Goal: Transaction & Acquisition: Purchase product/service

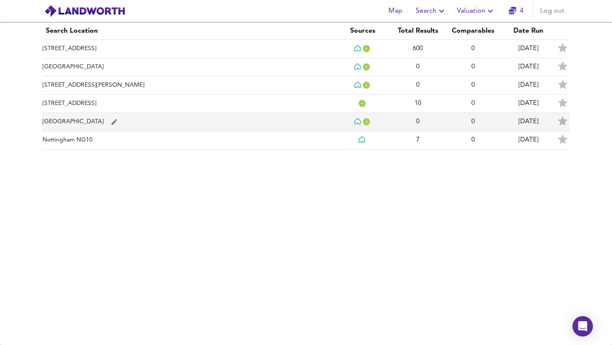
click at [111, 120] on icon "simple table" at bounding box center [115, 122] width 8 height 8
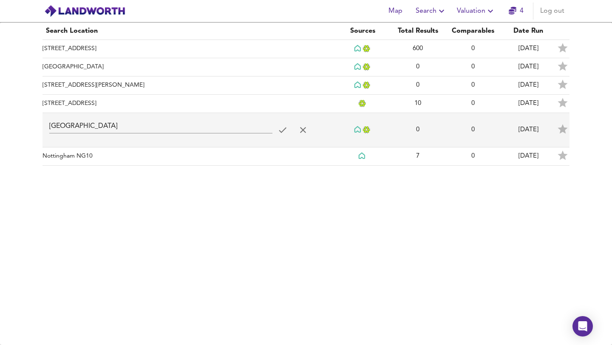
click at [299, 128] on icon "simple table" at bounding box center [303, 130] width 10 height 10
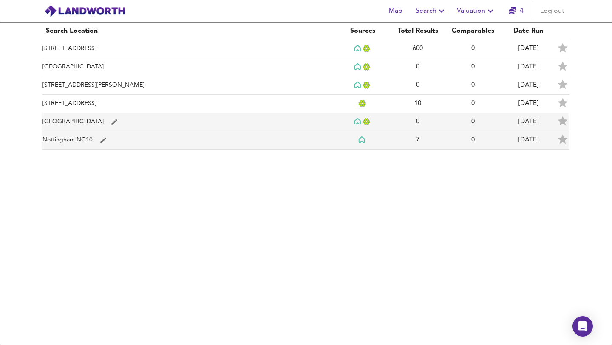
click at [144, 136] on td "Nottingham NG10" at bounding box center [189, 140] width 293 height 18
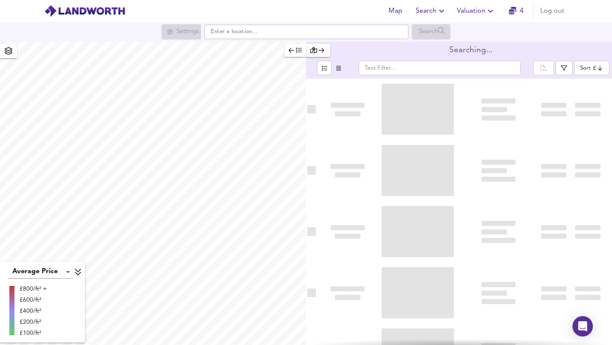
type input "bestdeal"
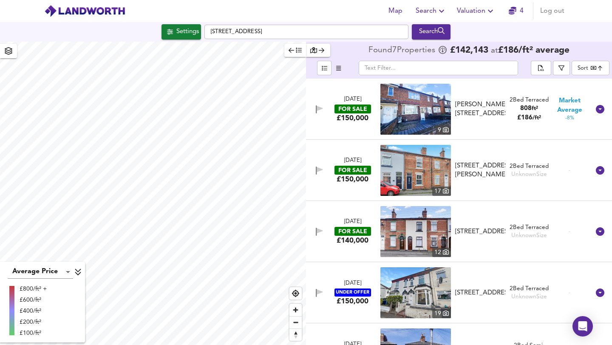
checkbox input "false"
checkbox input "true"
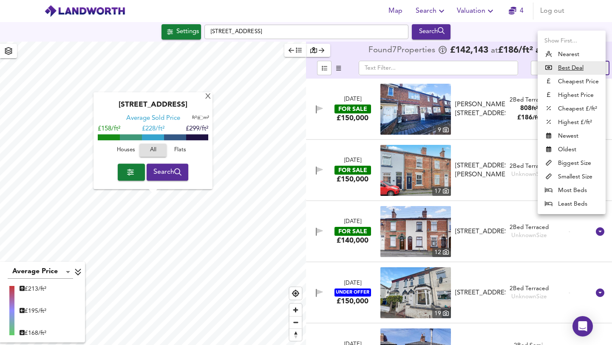
click at [594, 68] on body "Map Search Valuation 4 Log out Settings [GEOGRAPHIC_DATA] Search [GEOGRAPHIC_DA…" at bounding box center [306, 172] width 612 height 345
click at [587, 72] on li "Best Deal" at bounding box center [572, 68] width 68 height 14
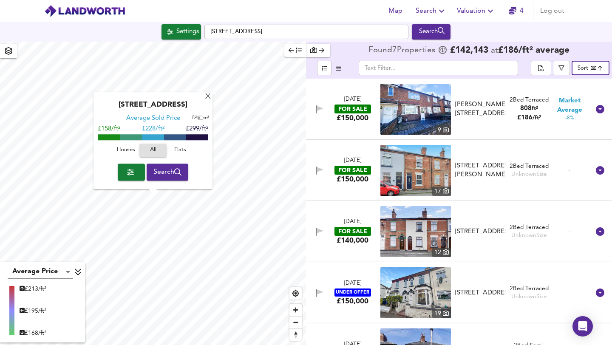
click at [343, 117] on div "£150,000" at bounding box center [353, 118] width 32 height 9
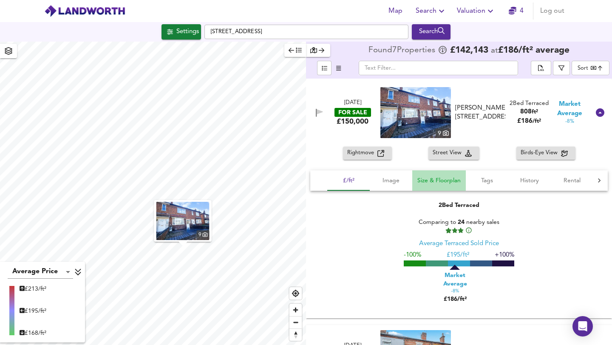
click at [423, 178] on span "Size & Floorplan" at bounding box center [439, 181] width 43 height 11
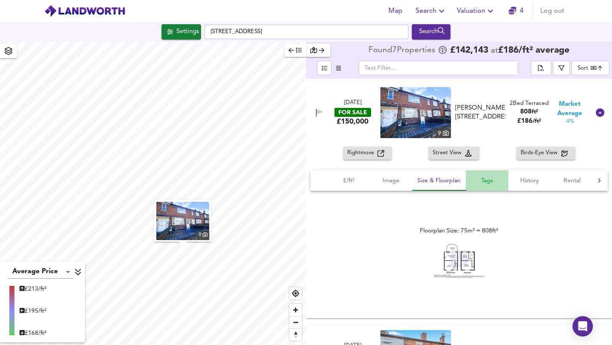
click at [495, 180] on span "Tags" at bounding box center [487, 181] width 32 height 11
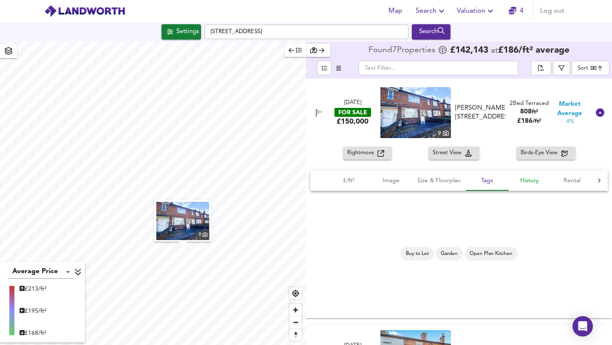
drag, startPoint x: 537, startPoint y: 182, endPoint x: 549, endPoint y: 183, distance: 12.4
click at [537, 183] on span "History" at bounding box center [530, 181] width 32 height 11
click at [574, 180] on span "Rental" at bounding box center [572, 181] width 32 height 11
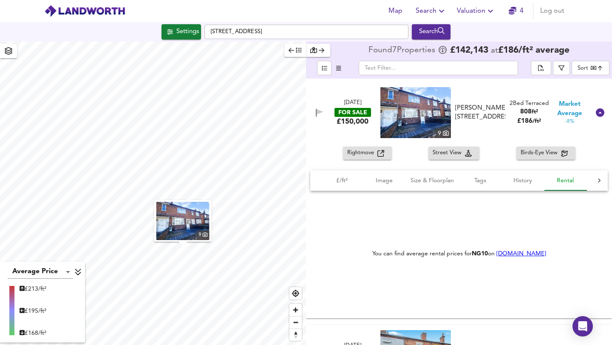
scroll to position [0, 7]
click at [361, 154] on span "Rightmove" at bounding box center [362, 153] width 30 height 10
click at [497, 146] on div "[DATE] FOR SALE £150,000 [STREET_ADDRESS][PERSON_NAME][PERSON_NAME] 2 Bed Terra…" at bounding box center [459, 113] width 306 height 68
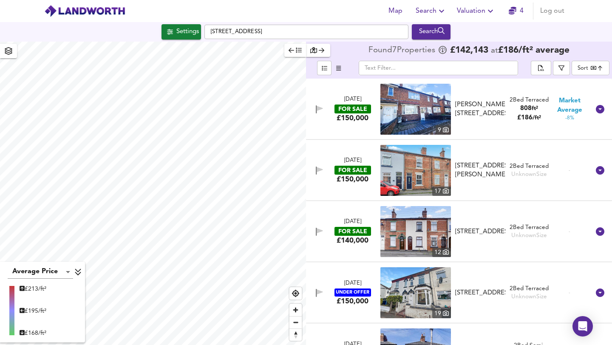
click at [372, 172] on div "[DATE] FOR SALE £150,000" at bounding box center [353, 170] width 54 height 27
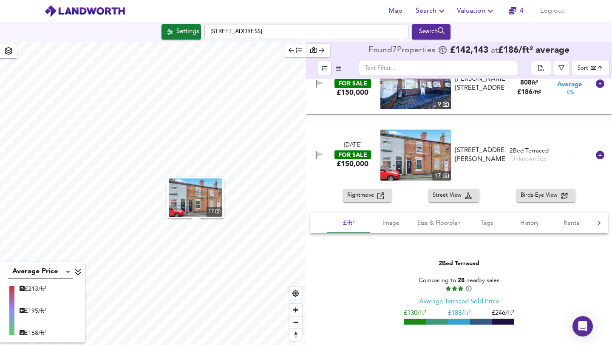
scroll to position [114, 0]
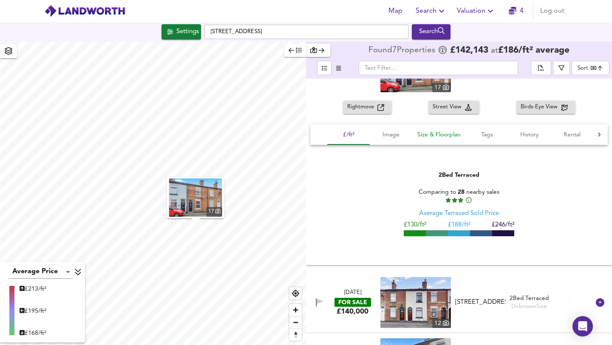
click at [438, 129] on button "Size & Floorplan" at bounding box center [440, 135] width 54 height 20
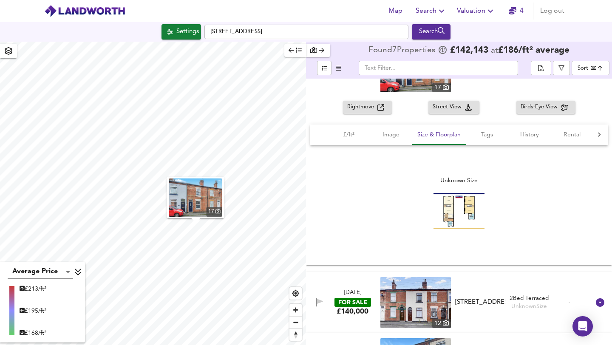
click at [454, 221] on img at bounding box center [459, 212] width 51 height 36
click at [492, 135] on span "Tags" at bounding box center [487, 135] width 32 height 11
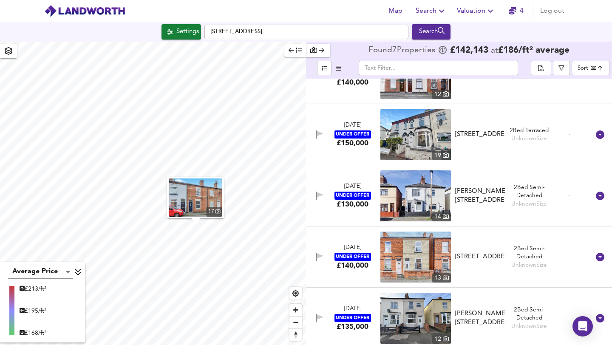
scroll to position [347, 0]
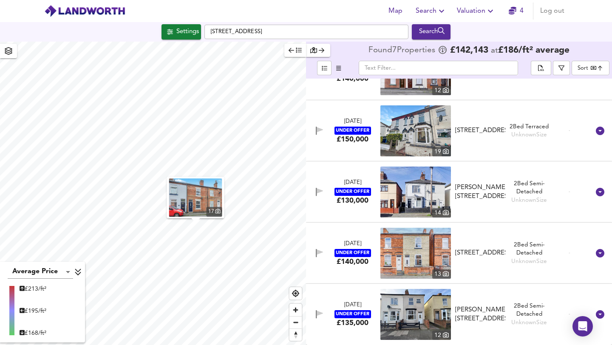
click at [356, 91] on div "[DATE] FOR SALE £140,000 [STREET_ADDRESS] 2 Bed Terraced Unknown Size -" at bounding box center [449, 69] width 282 height 51
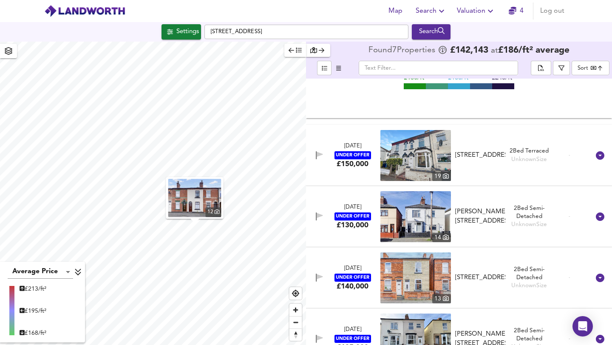
scroll to position [525, 0]
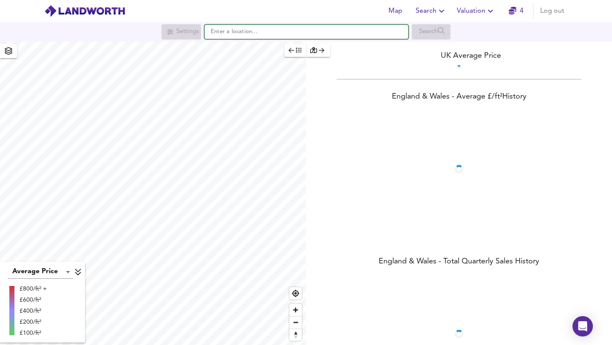
click at [316, 33] on input "text" at bounding box center [307, 32] width 204 height 14
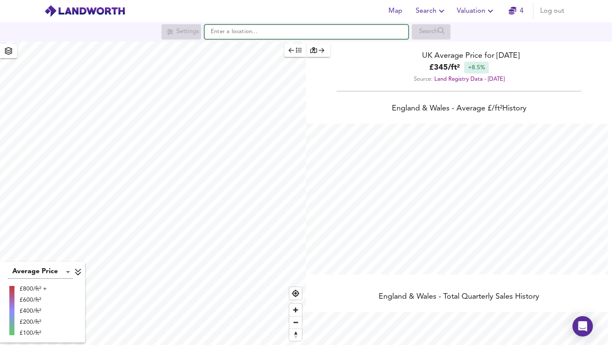
scroll to position [345, 612]
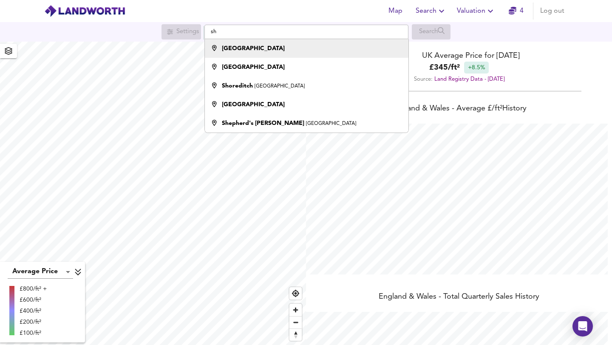
click at [247, 46] on div "Sheffield" at bounding box center [304, 48] width 195 height 9
type input "Sheffield"
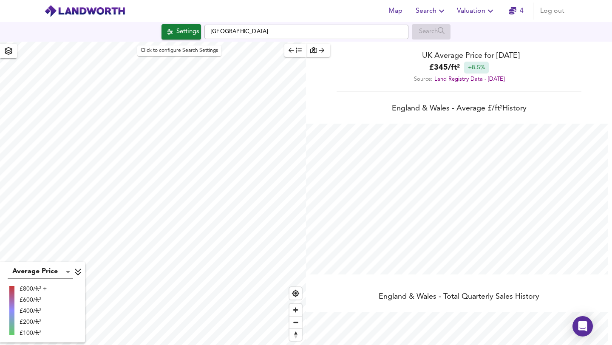
click at [176, 37] on div "Settings" at bounding box center [187, 31] width 23 height 11
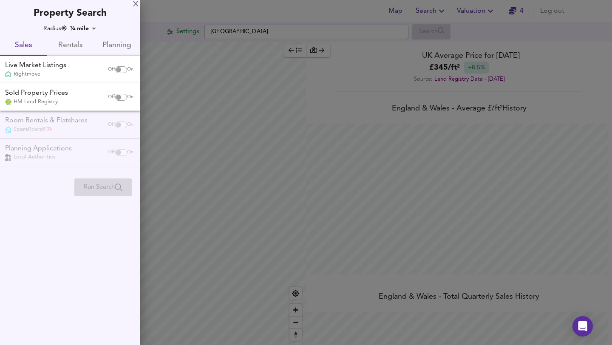
click at [88, 23] on div "X Property Search Radius ¼ mile 402 Sales Rentals Planning Live Market Listings…" at bounding box center [70, 100] width 140 height 200
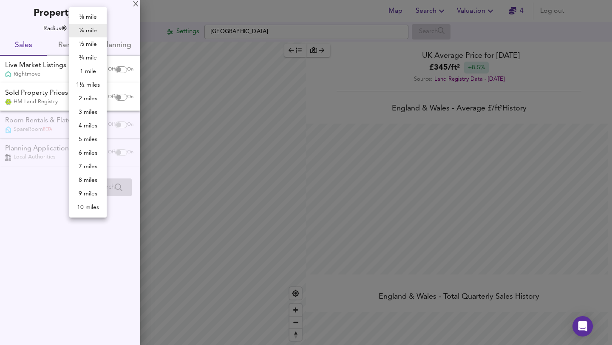
click at [93, 31] on body "Map Search Valuation 4 Log out Settings Sheffield Search Average Price landwort…" at bounding box center [306, 172] width 612 height 345
checkbox input "false"
checkbox input "true"
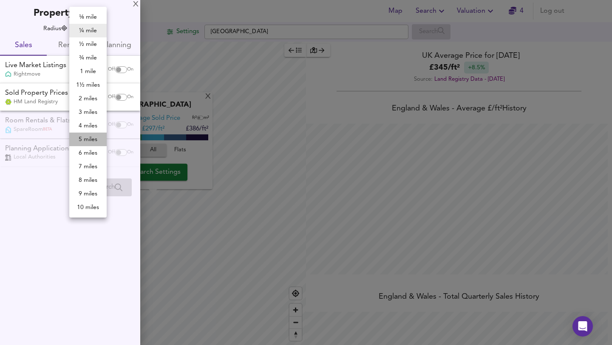
click at [94, 138] on li "5 miles" at bounding box center [87, 140] width 37 height 14
type input "8045"
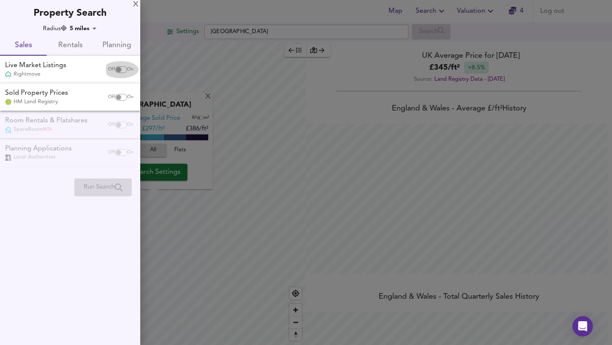
click at [122, 70] on input "checkbox" at bounding box center [118, 69] width 20 height 7
checkbox input "true"
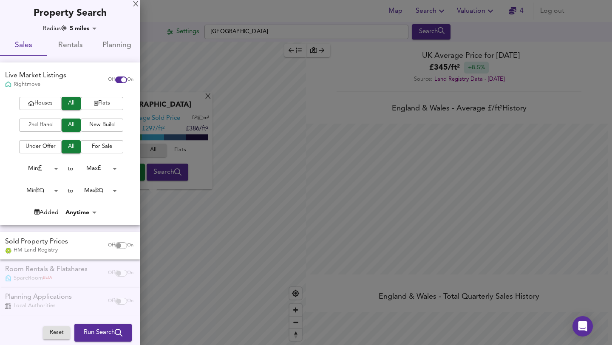
click at [33, 105] on span "Houses" at bounding box center [40, 104] width 34 height 10
click at [34, 123] on span "2nd Hand" at bounding box center [40, 125] width 34 height 10
click at [105, 146] on span "For Sale" at bounding box center [102, 147] width 34 height 10
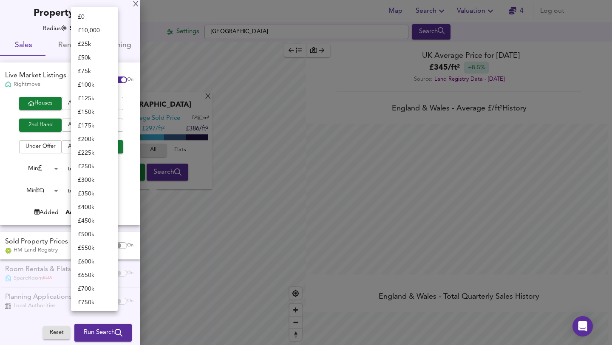
click at [105, 165] on body "Map Search Valuation 4 Log out Settings Sheffield Search X Sheffield Average So…" at bounding box center [306, 172] width 612 height 345
click at [93, 115] on li "£ 150k" at bounding box center [94, 112] width 47 height 14
type input "150000"
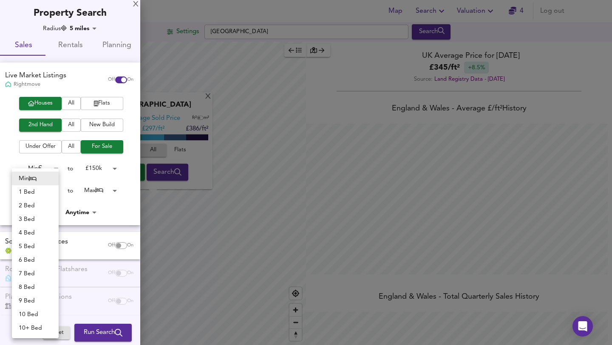
click at [51, 188] on body "Map Search Valuation 4 Log out Settings Sheffield Search X Sheffield Average So…" at bounding box center [306, 172] width 612 height 345
click at [36, 189] on li "1 Bed" at bounding box center [35, 192] width 47 height 14
type input "1"
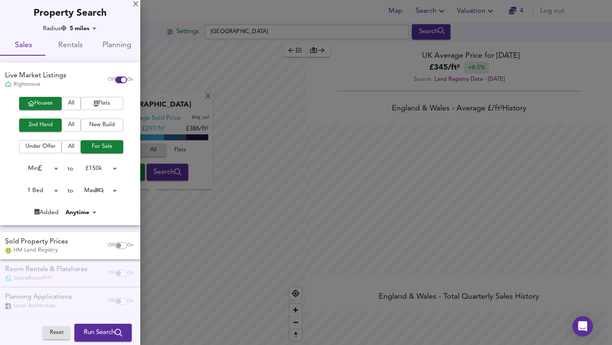
click at [95, 28] on body "Map Search Valuation 4 Log out Settings Sheffield Search X Sheffield Average So…" at bounding box center [306, 172] width 612 height 345
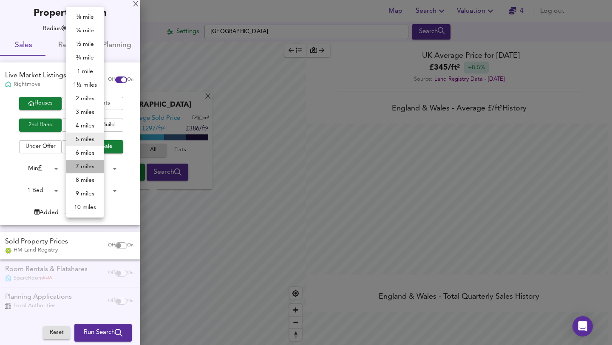
click at [88, 162] on li "7 miles" at bounding box center [84, 167] width 37 height 14
type input "11263"
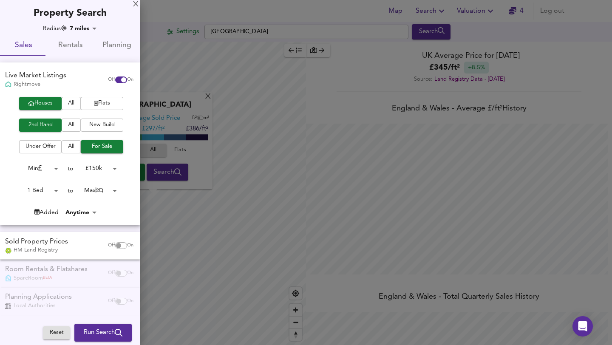
click at [16, 27] on div "Radius 7 miles 11263" at bounding box center [71, 28] width 125 height 9
click at [127, 246] on span "On" at bounding box center [130, 245] width 6 height 7
checkbox input "true"
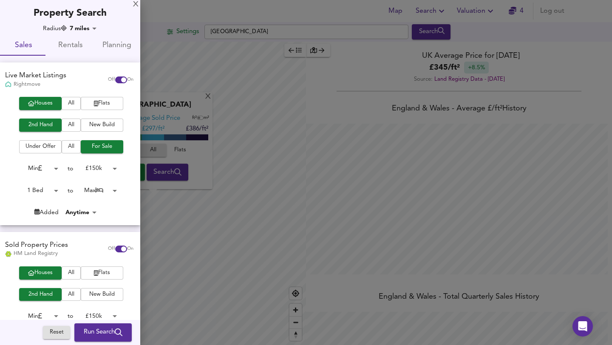
click at [161, 20] on div at bounding box center [306, 172] width 612 height 345
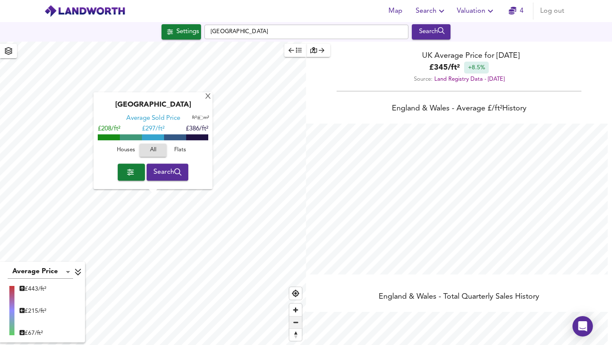
click at [300, 321] on span "Zoom out" at bounding box center [296, 323] width 12 height 12
click at [209, 99] on div "X" at bounding box center [208, 97] width 7 height 8
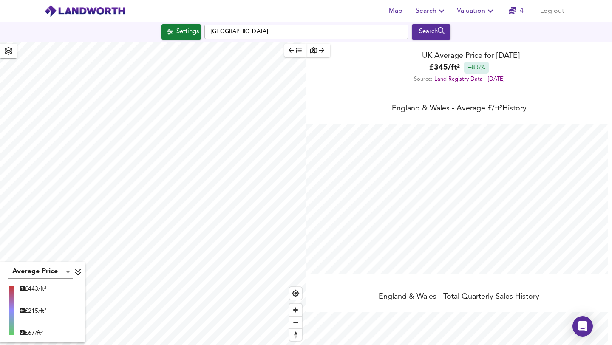
click at [182, 40] on div "Settings Sheffield Search" at bounding box center [306, 32] width 612 height 20
click at [177, 34] on div "Settings" at bounding box center [187, 31] width 23 height 11
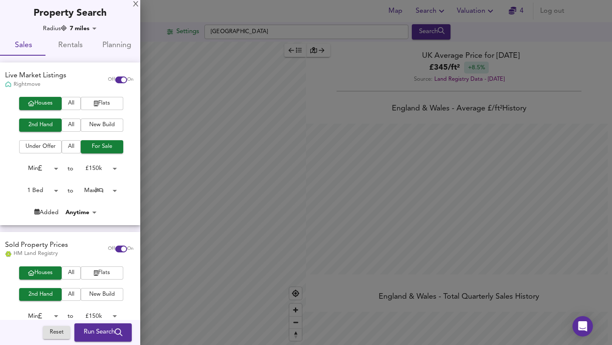
click at [86, 28] on body "Map Search Valuation 4 Log out Settings Sheffield Search Average Price landwort…" at bounding box center [306, 172] width 612 height 345
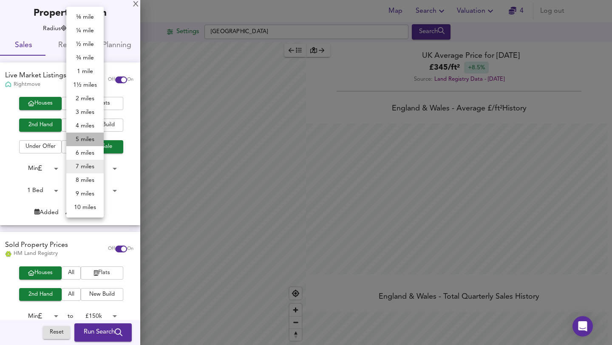
click at [86, 140] on li "5 miles" at bounding box center [84, 140] width 37 height 14
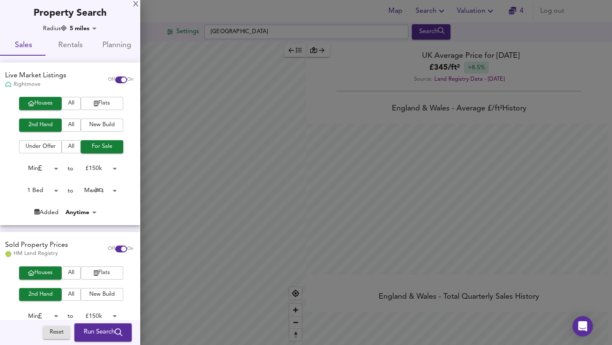
click at [173, 17] on div at bounding box center [306, 172] width 612 height 345
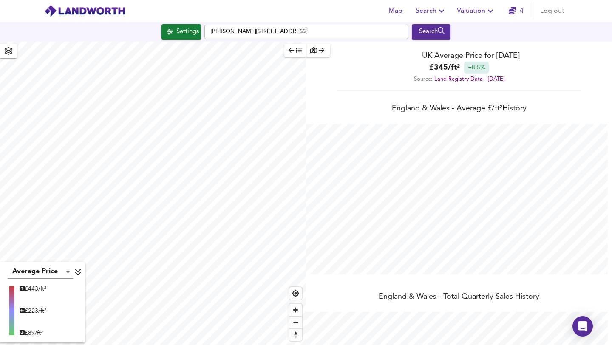
type input "9962"
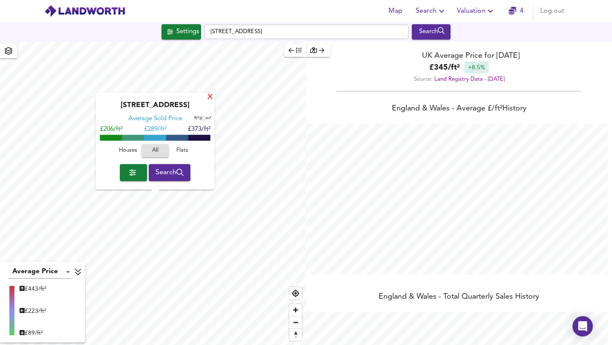
click at [210, 98] on div "X" at bounding box center [210, 98] width 7 height 8
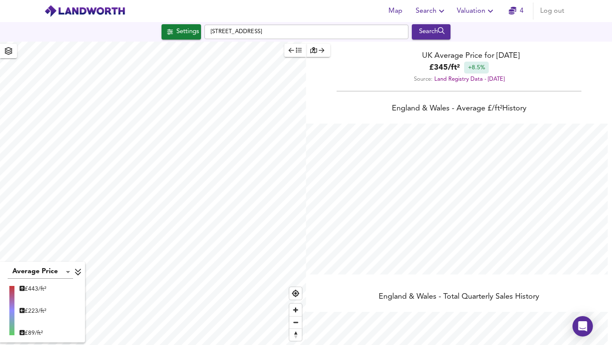
click at [179, 31] on div "Settings" at bounding box center [187, 31] width 23 height 11
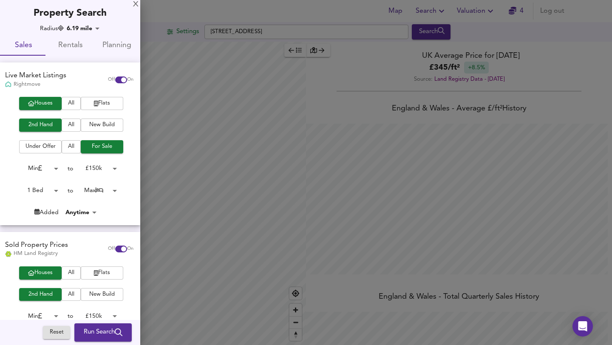
click at [109, 166] on body "Map Search Valuation 4 Log out Settings Clarkegrove Road, S10 2NH Search Averag…" at bounding box center [306, 172] width 612 height 345
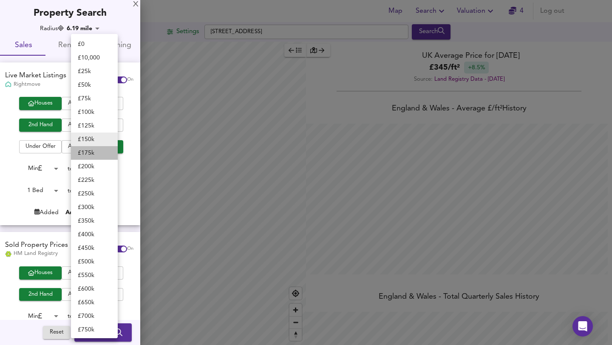
click at [96, 151] on li "£ 175k" at bounding box center [94, 153] width 47 height 14
type input "175000"
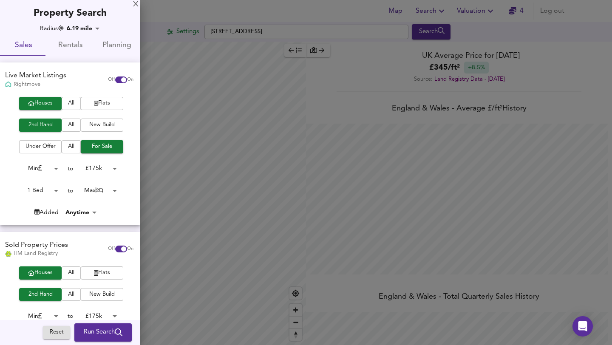
click at [165, 11] on div at bounding box center [306, 172] width 612 height 345
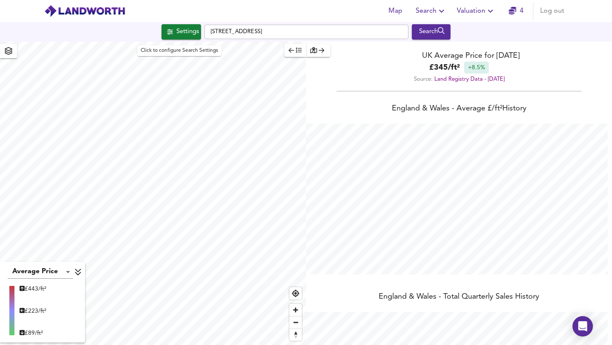
click at [181, 33] on div "Settings" at bounding box center [187, 31] width 23 height 11
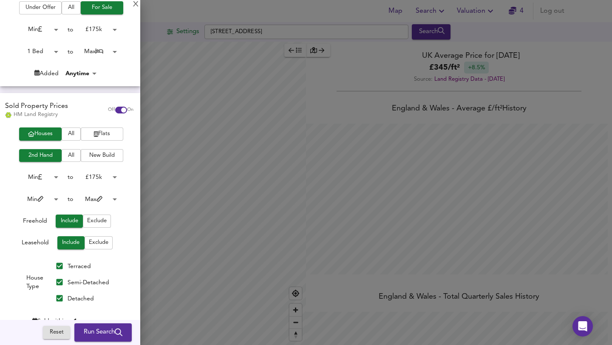
scroll to position [157, 0]
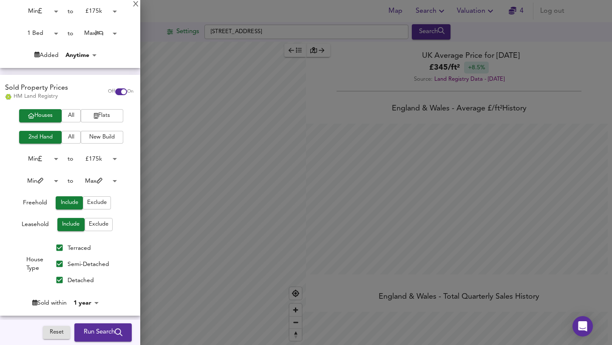
click at [91, 225] on span "Exclude" at bounding box center [99, 225] width 20 height 10
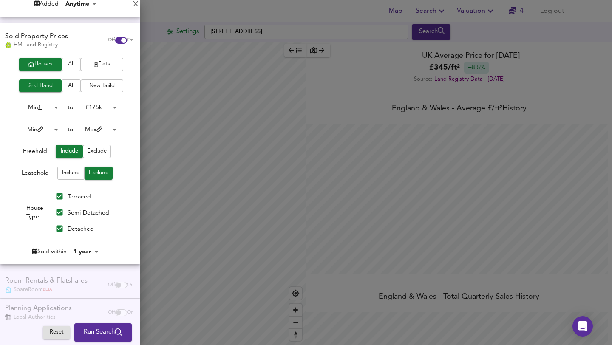
scroll to position [223, 0]
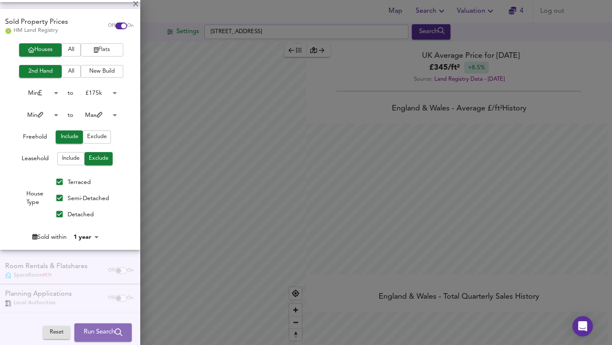
click at [86, 336] on span "Run Search" at bounding box center [103, 332] width 39 height 11
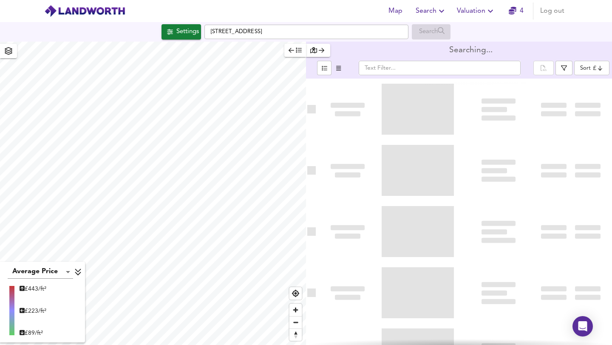
type input "bestdeal"
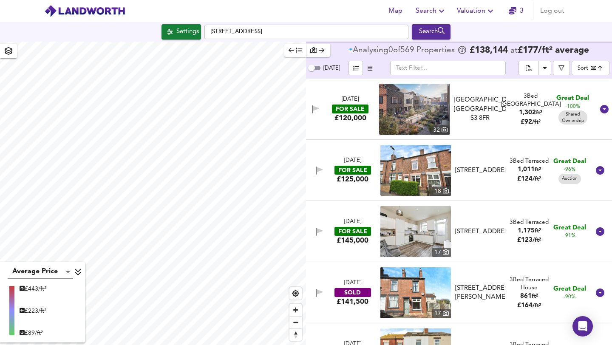
click at [584, 70] on body "Map Search Valuation 3 Log out Settings Clarkegrove Road, S10 2NH Search Averag…" at bounding box center [306, 172] width 612 height 345
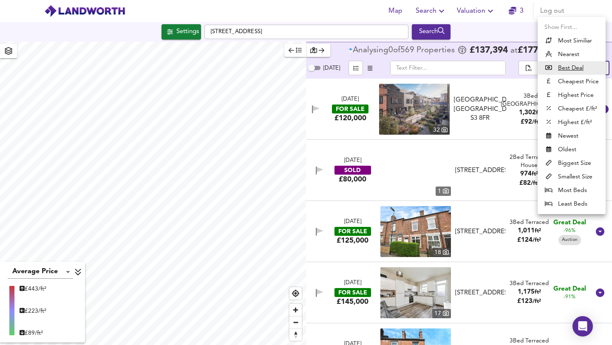
click at [571, 68] on u "Best Deal" at bounding box center [571, 68] width 26 height 9
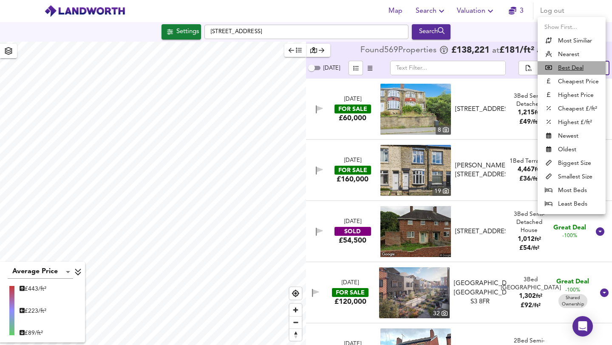
click at [563, 65] on u "Best Deal" at bounding box center [571, 68] width 26 height 9
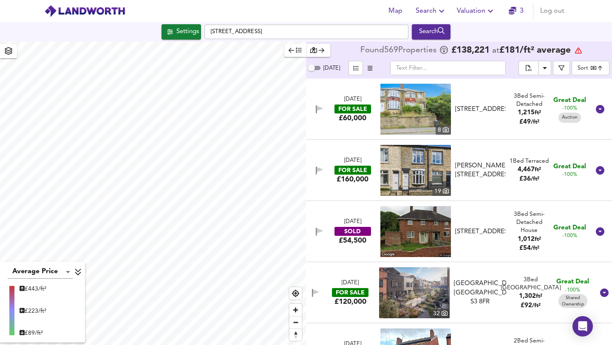
click at [422, 176] on img at bounding box center [416, 170] width 71 height 51
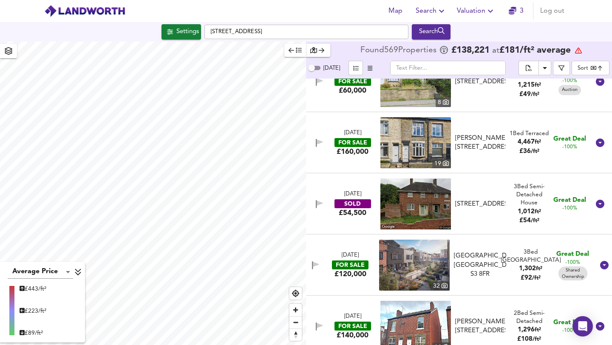
scroll to position [85, 0]
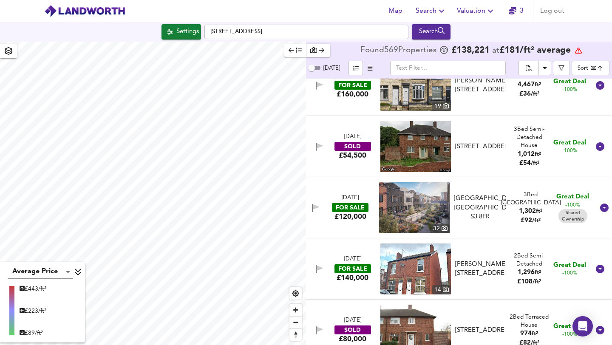
click at [362, 265] on div "FOR SALE" at bounding box center [353, 269] width 37 height 9
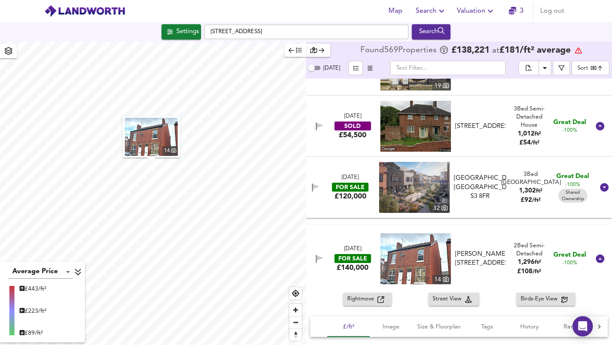
scroll to position [210, 0]
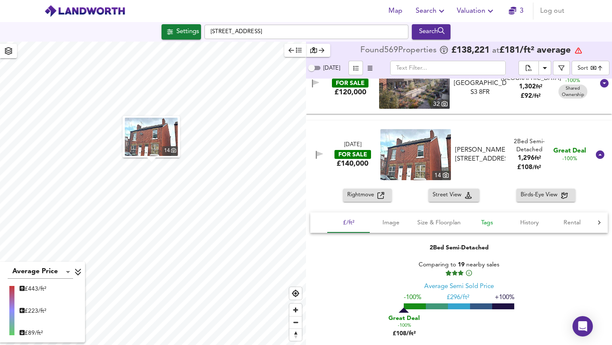
click at [486, 221] on span "Tags" at bounding box center [487, 223] width 32 height 11
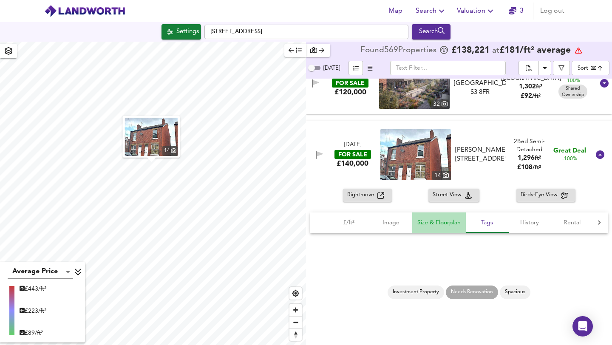
click at [428, 224] on span "Size & Floorplan" at bounding box center [439, 223] width 43 height 11
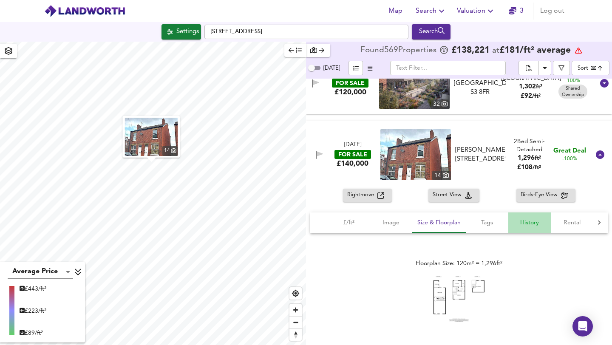
click at [535, 221] on span "History" at bounding box center [530, 223] width 32 height 11
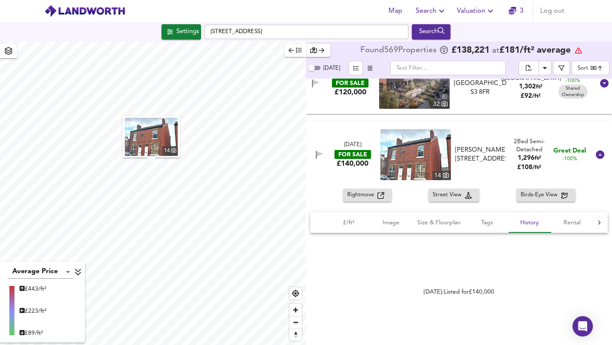
click at [373, 194] on span "Rightmove" at bounding box center [362, 196] width 30 height 10
click at [531, 195] on span "Birds-Eye View" at bounding box center [541, 196] width 40 height 10
click at [440, 223] on span "Size & Floorplan" at bounding box center [439, 223] width 43 height 11
click at [390, 219] on span "Image" at bounding box center [391, 223] width 32 height 11
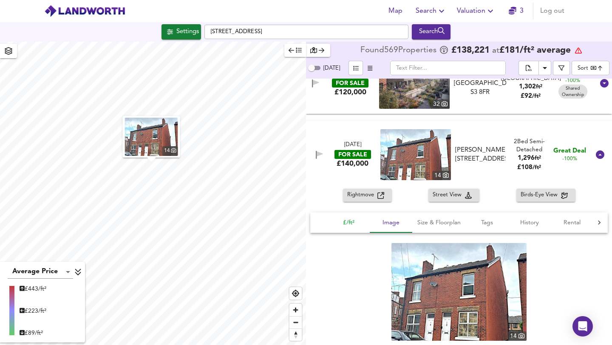
click at [357, 225] on span "£/ft²" at bounding box center [349, 223] width 32 height 11
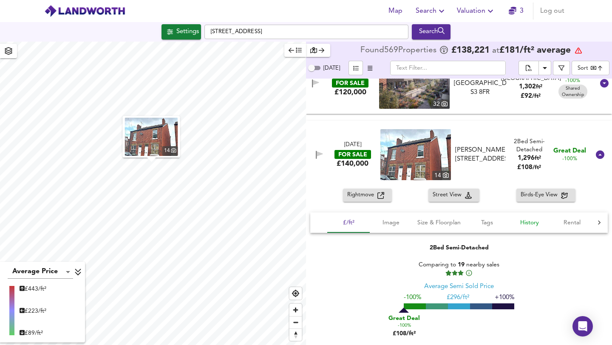
drag, startPoint x: 529, startPoint y: 223, endPoint x: 517, endPoint y: 224, distance: 12.4
click at [529, 223] on span "History" at bounding box center [530, 223] width 32 height 11
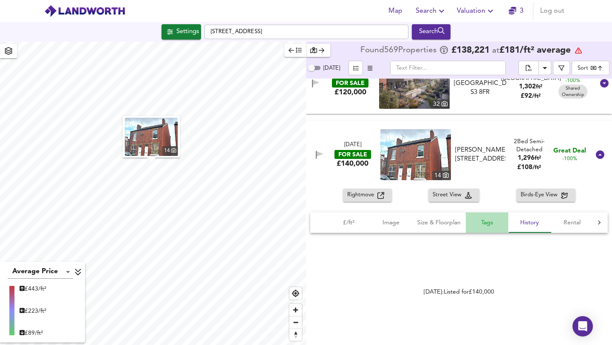
click at [493, 218] on span "Tags" at bounding box center [487, 223] width 32 height 11
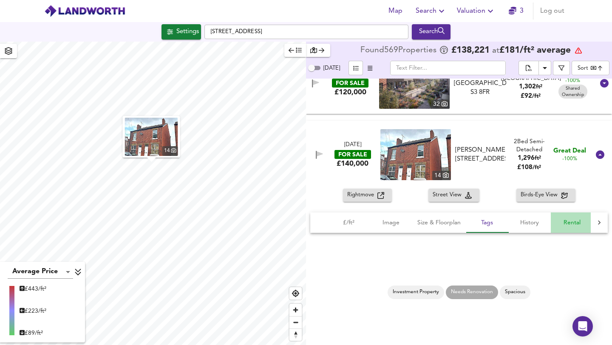
click at [573, 220] on span "Rental" at bounding box center [572, 223] width 32 height 11
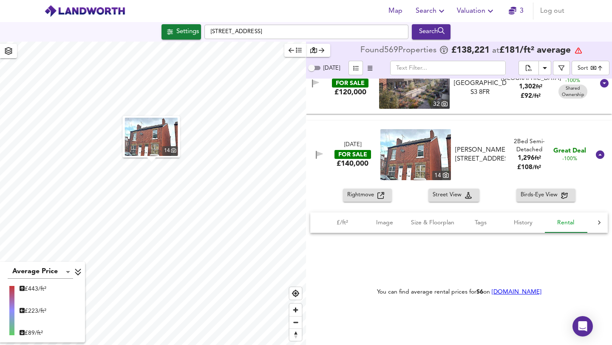
scroll to position [0, 7]
click at [592, 222] on div at bounding box center [599, 223] width 17 height 20
click at [518, 291] on link "[DOMAIN_NAME]" at bounding box center [517, 292] width 50 height 6
